Goal: Find specific page/section: Find specific page/section

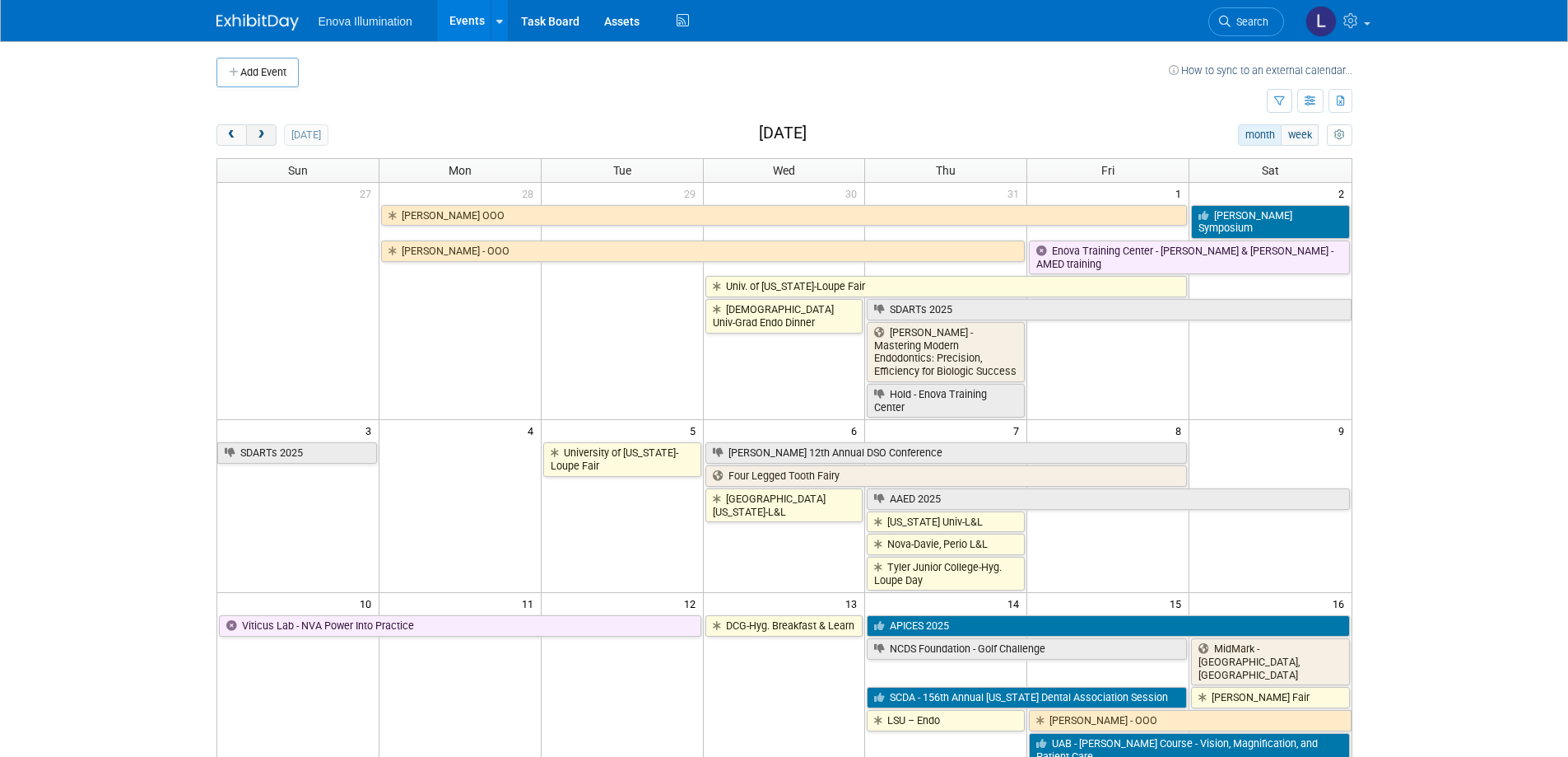
click at [266, 138] on span "next" at bounding box center [261, 135] width 12 height 10
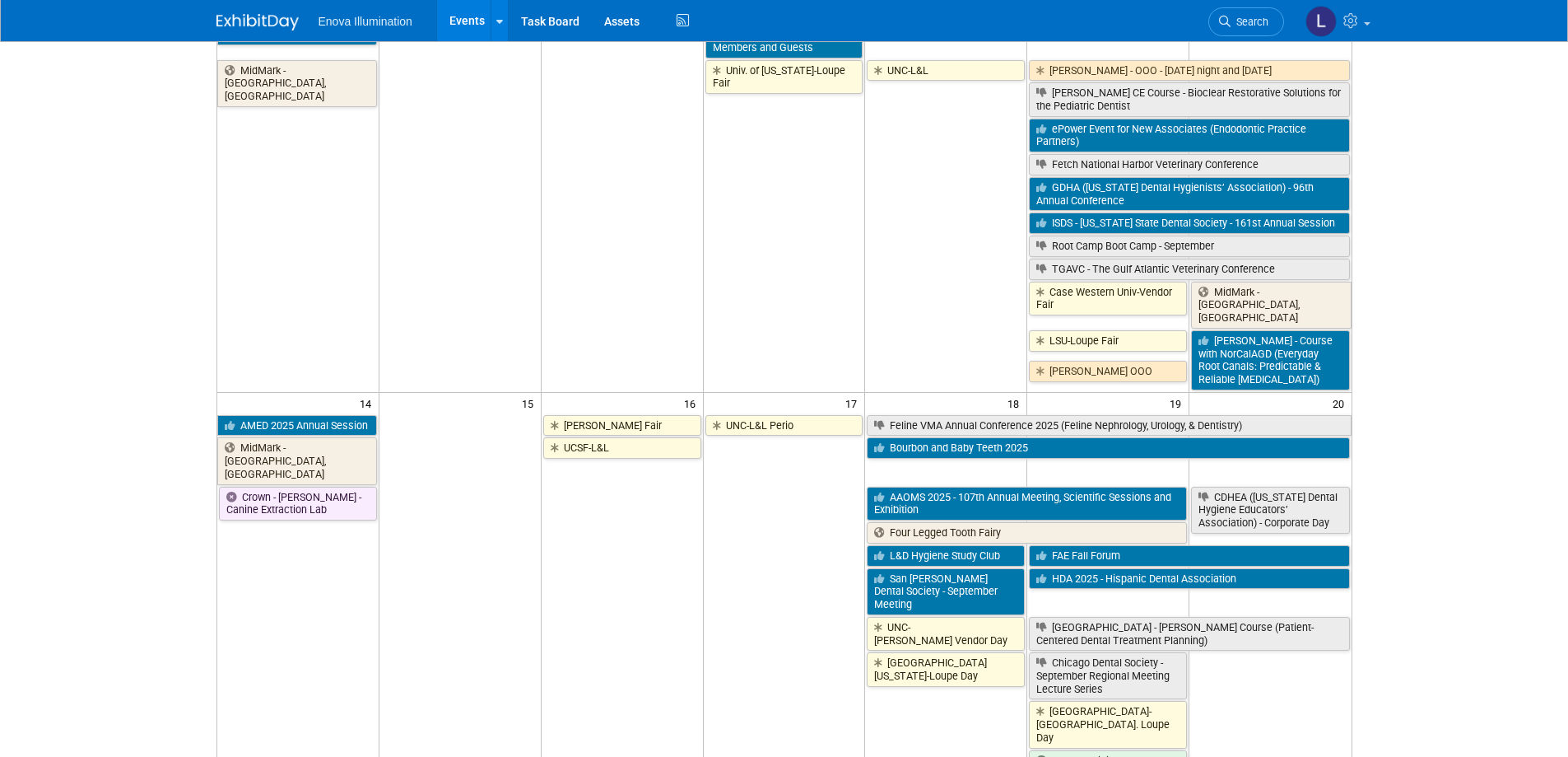
scroll to position [494, 0]
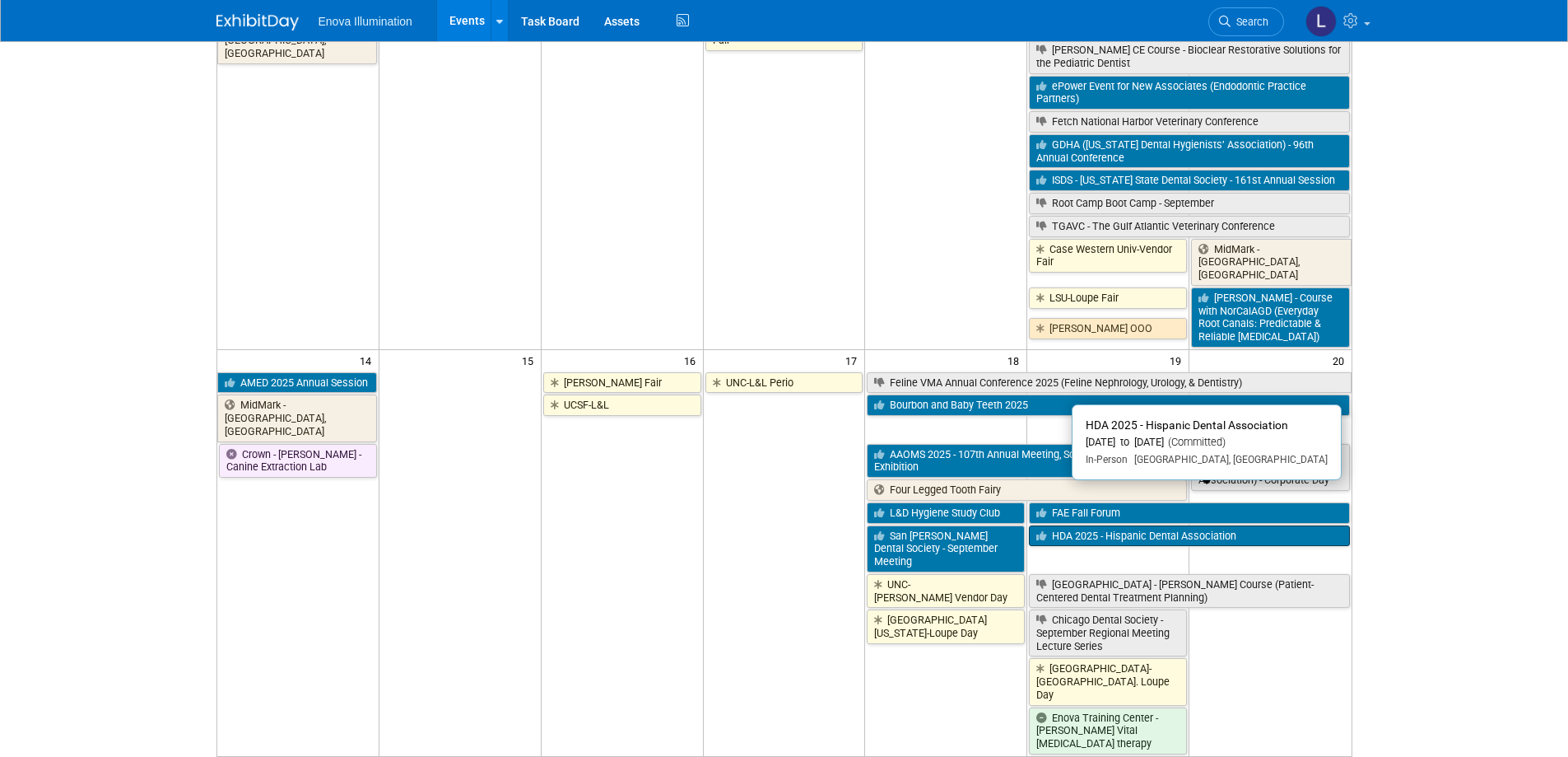
click at [1223, 526] on link "HDA 2025 - Hispanic Dental Association" at bounding box center [1189, 536] width 320 height 22
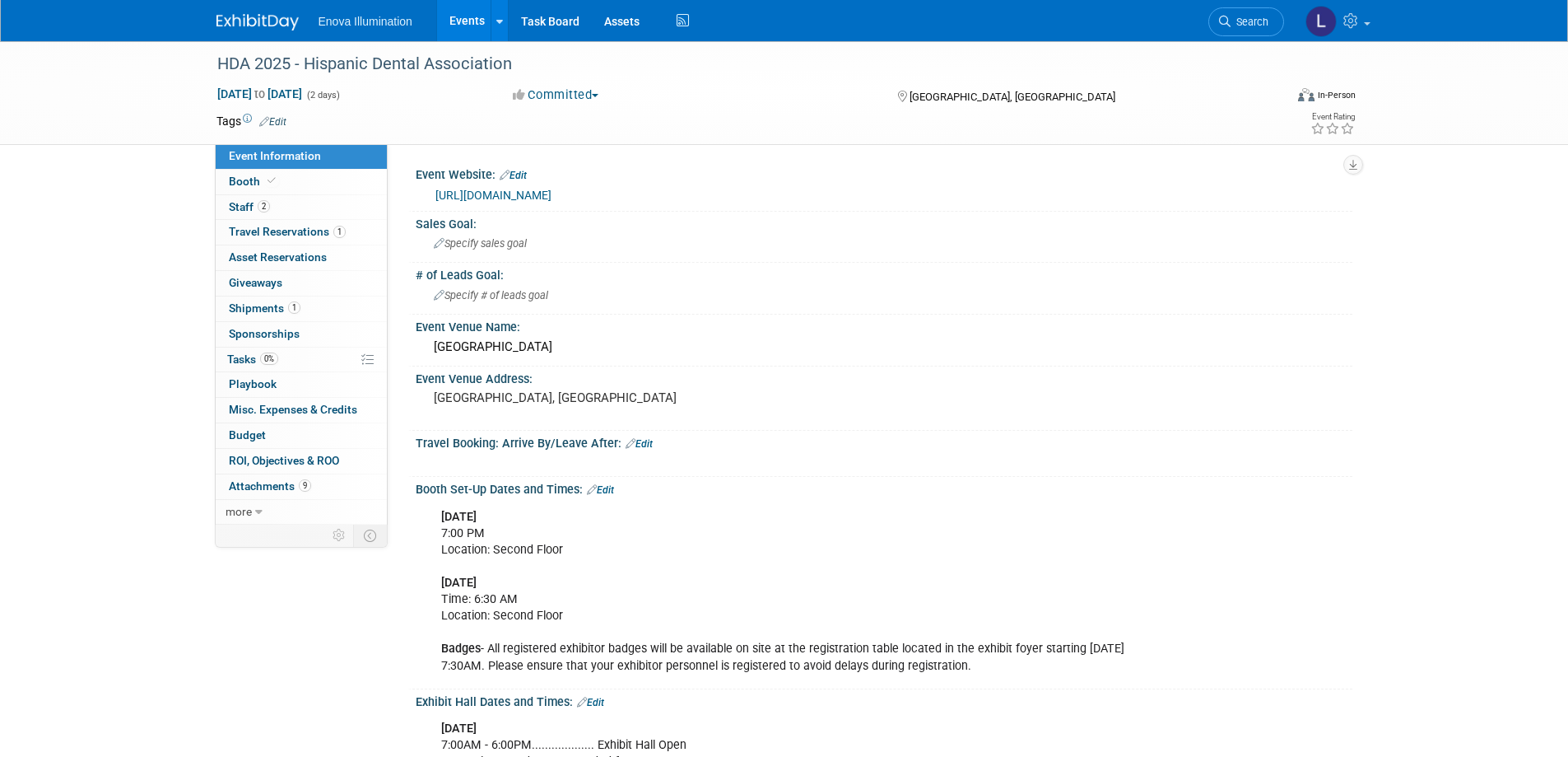
click at [477, 191] on link "http://www.hdassoc.org" at bounding box center [493, 195] width 116 height 13
click at [294, 191] on link "Booth" at bounding box center [301, 182] width 172 height 25
